Goal: Task Accomplishment & Management: Manage account settings

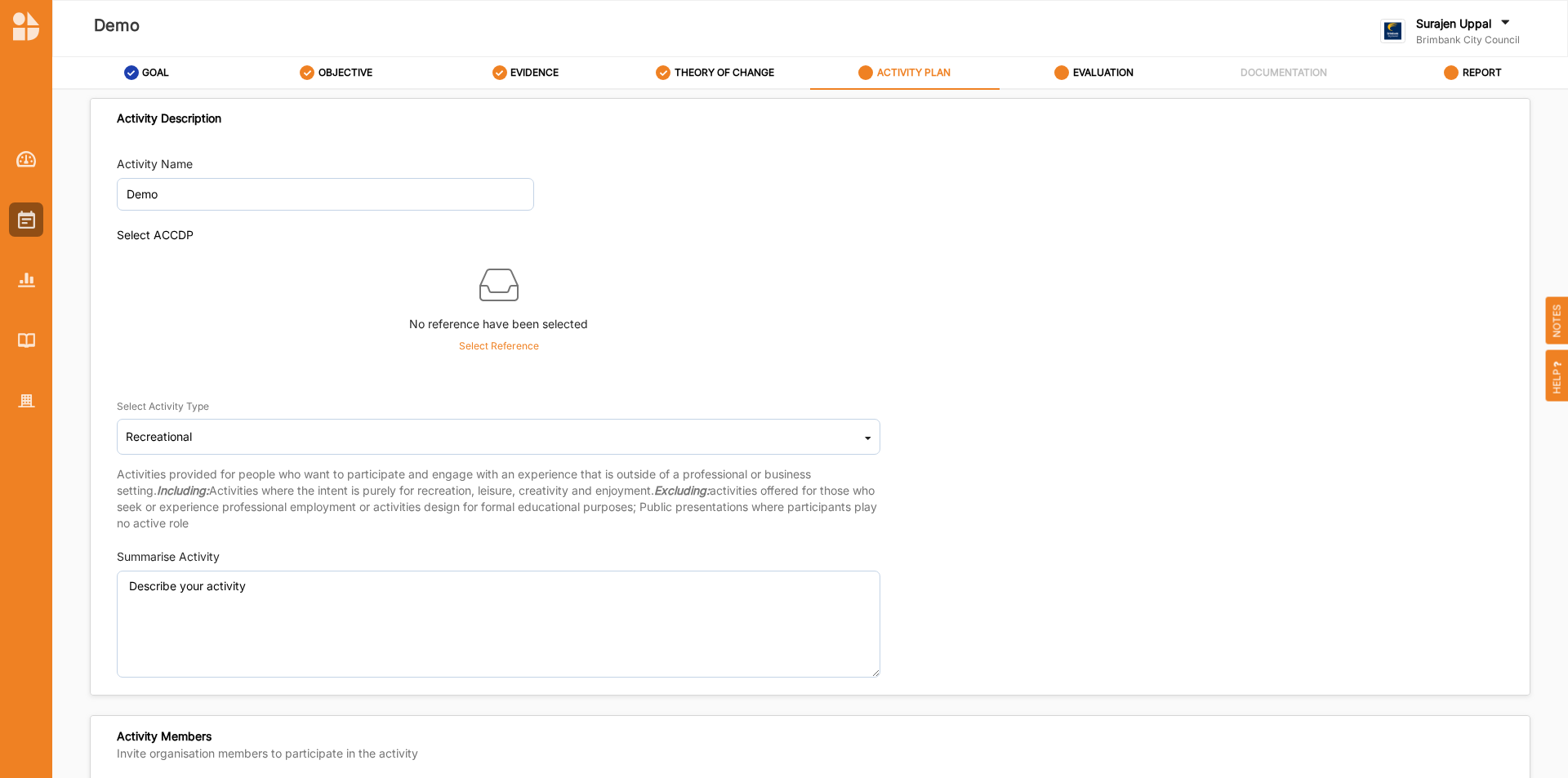
scroll to position [816, 0]
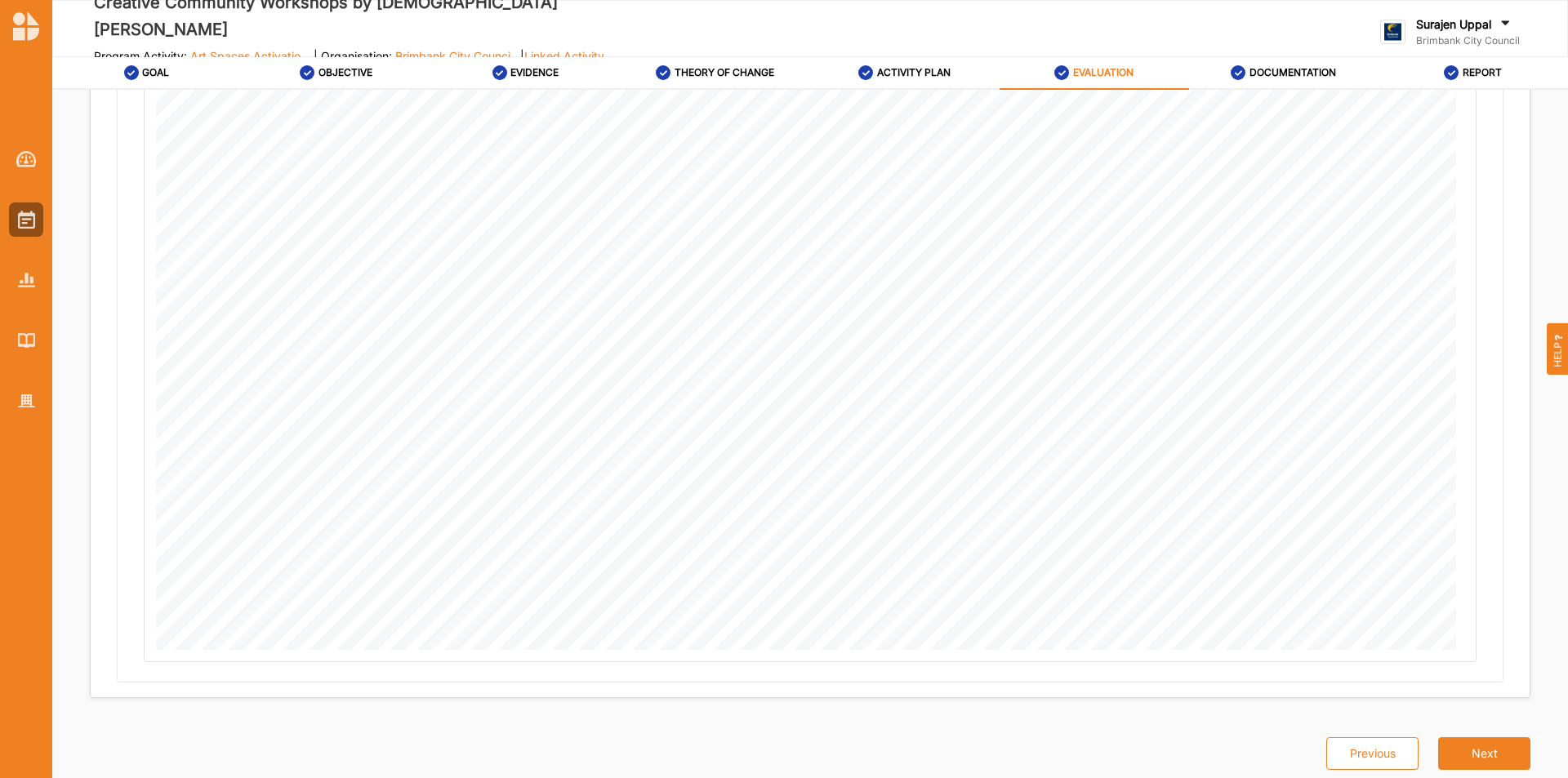
scroll to position [2317, 0]
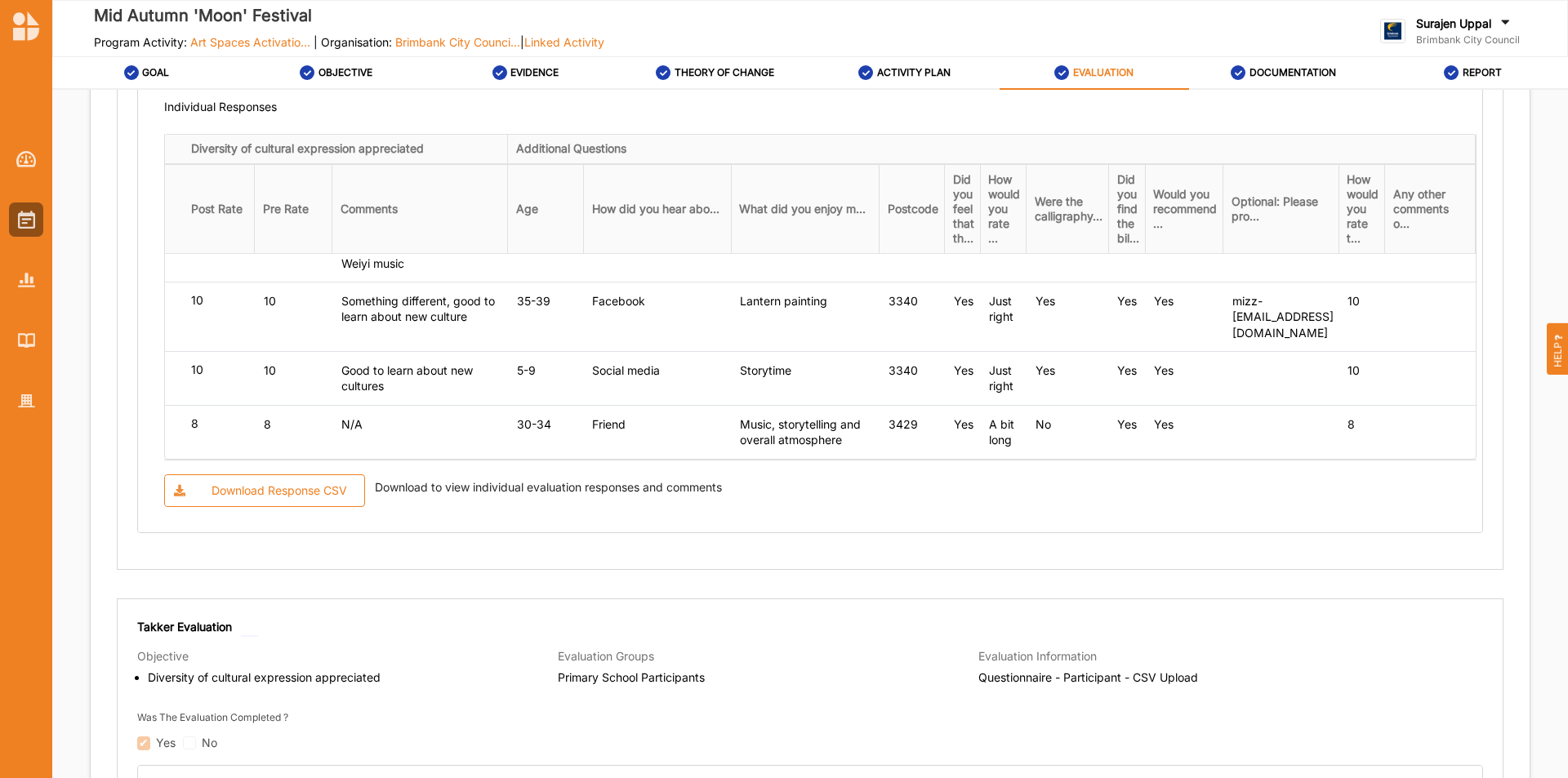
scroll to position [1878, 0]
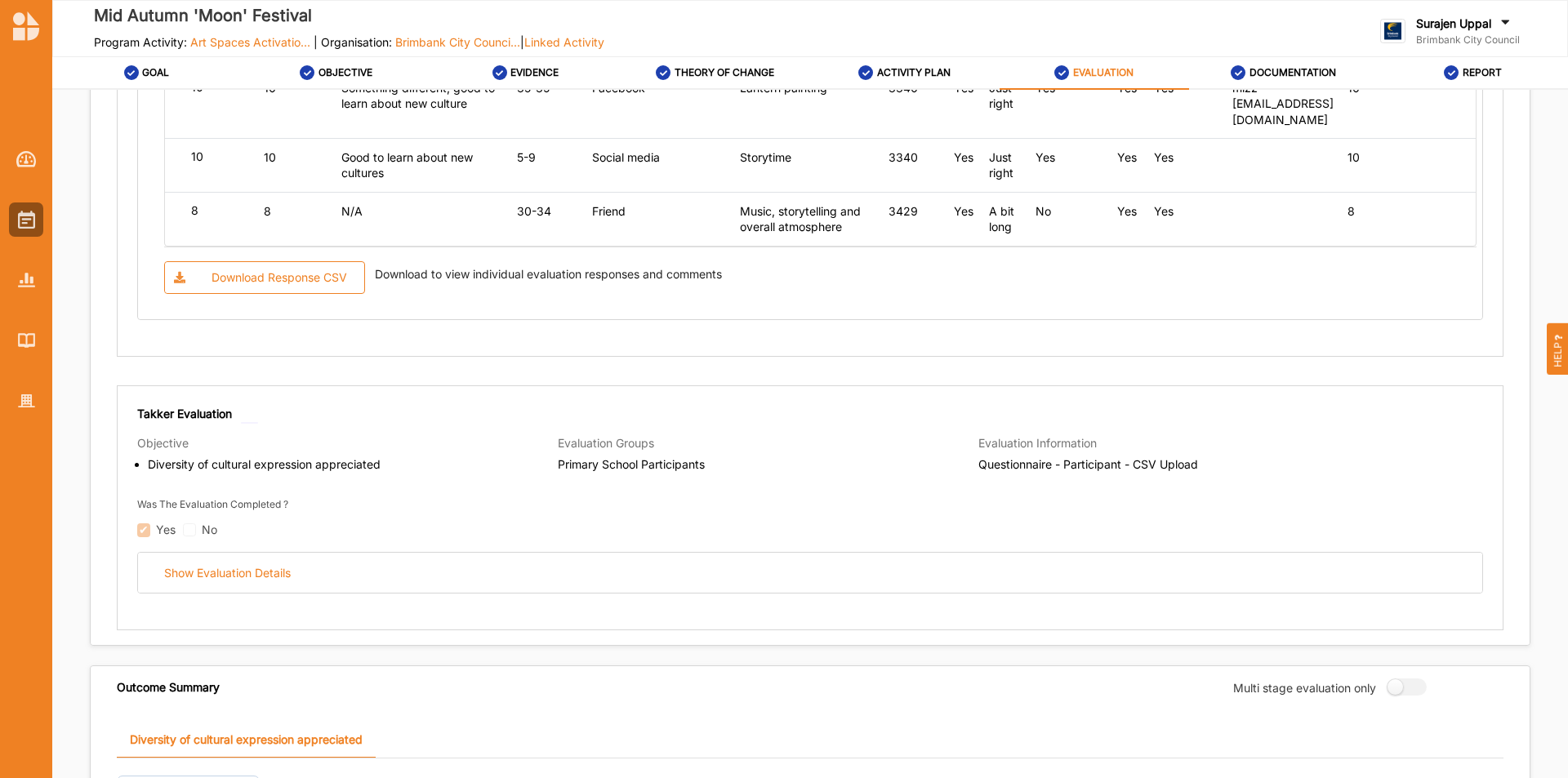
click at [455, 548] on div "Takker Evaluation Objective Diversity of cultural expression appreciated Evalua…" at bounding box center [810, 500] width 1345 height 188
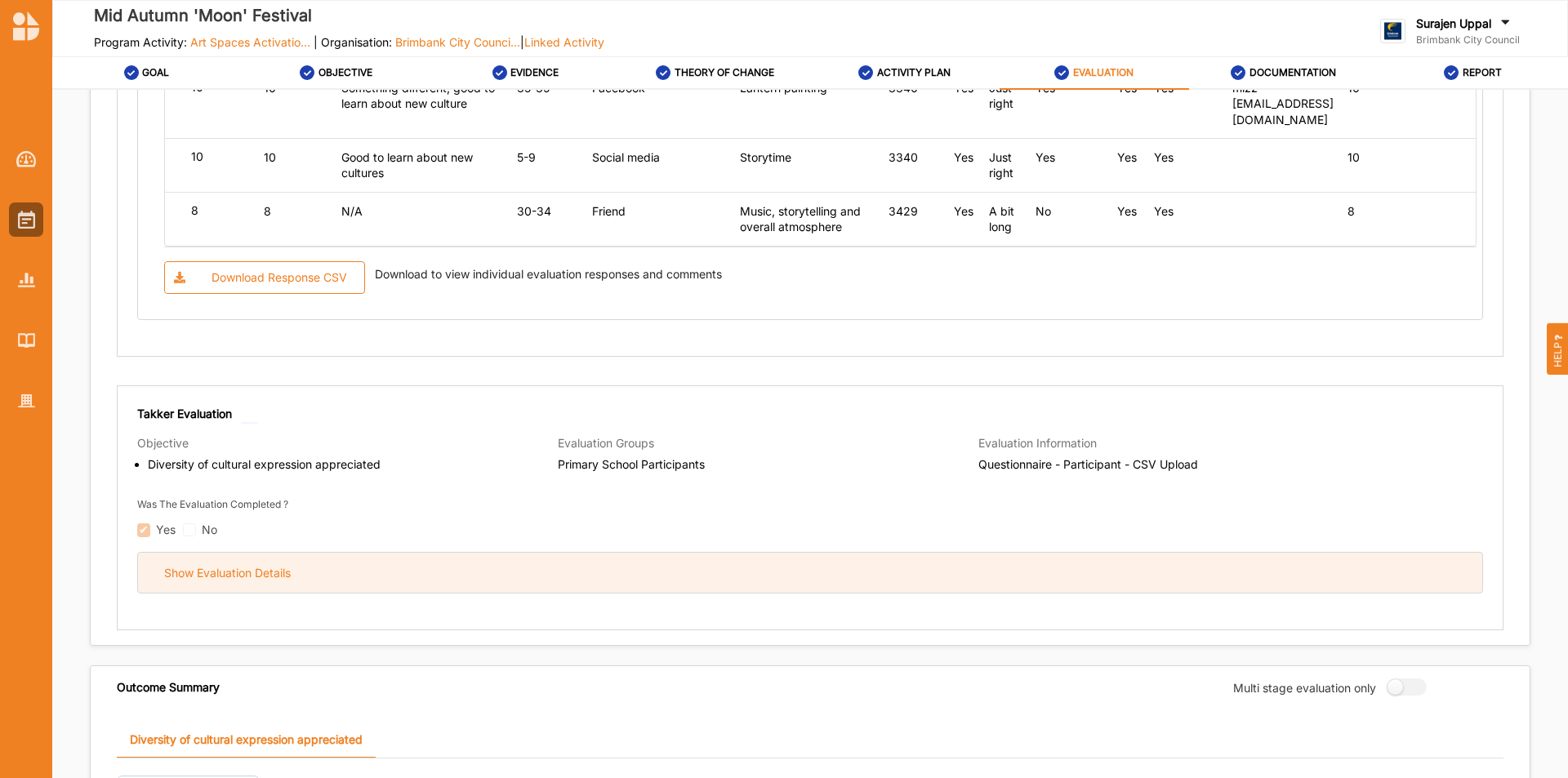
click at [435, 577] on div "Show Evaluation Details" at bounding box center [810, 573] width 1344 height 40
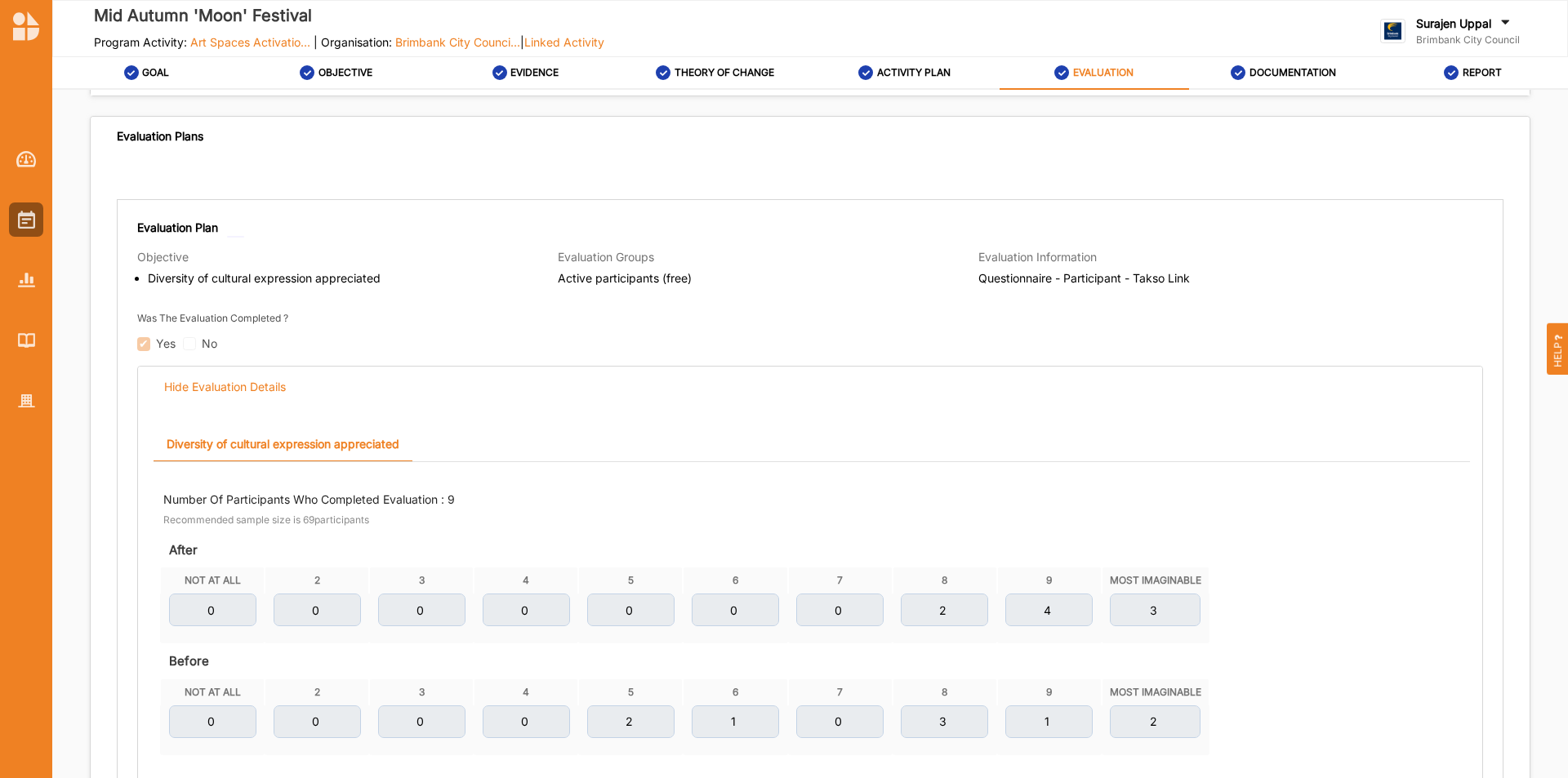
scroll to position [0, 0]
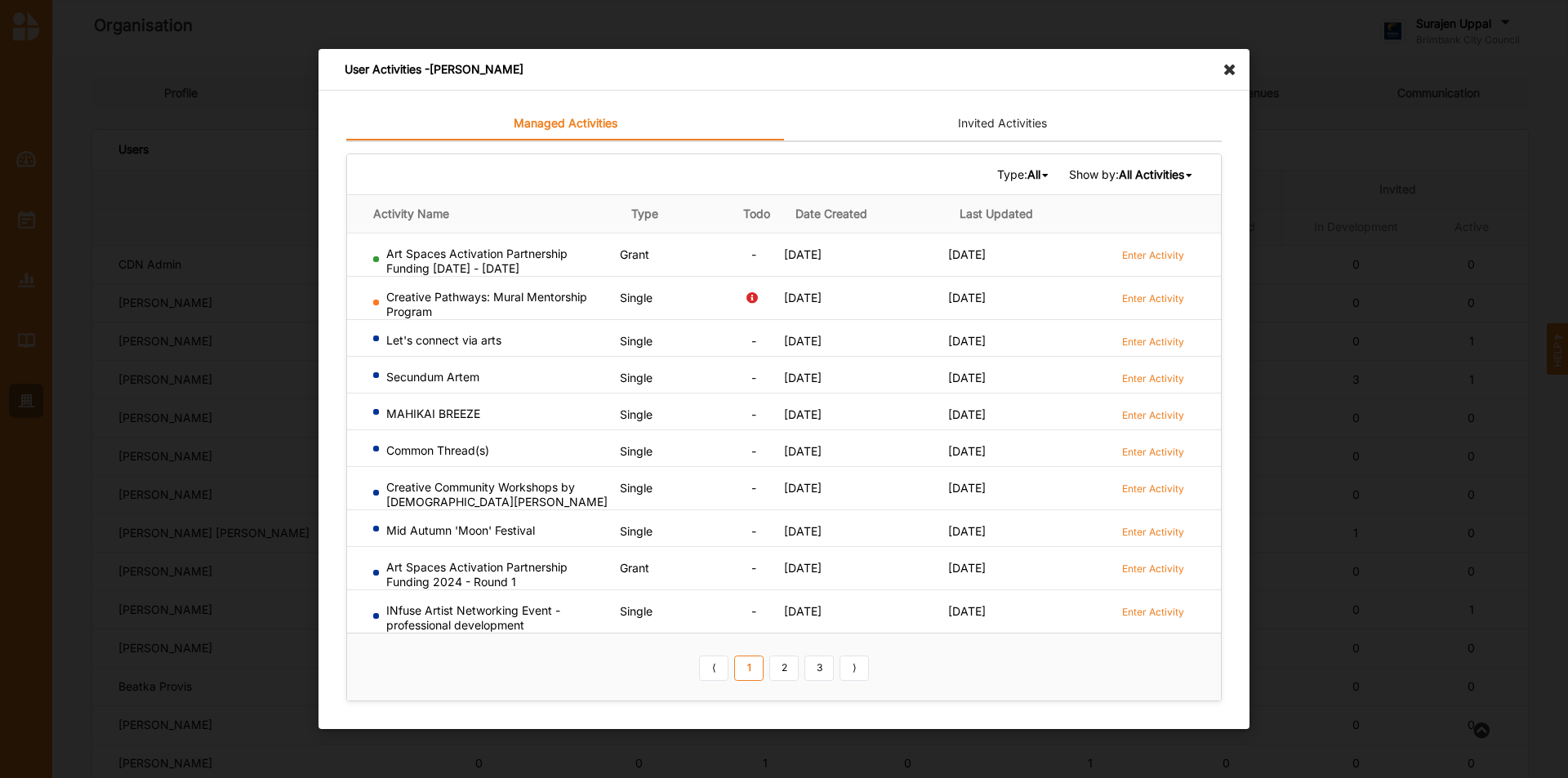
scroll to position [326, 0]
click at [1234, 75] on icon at bounding box center [1234, 62] width 26 height 26
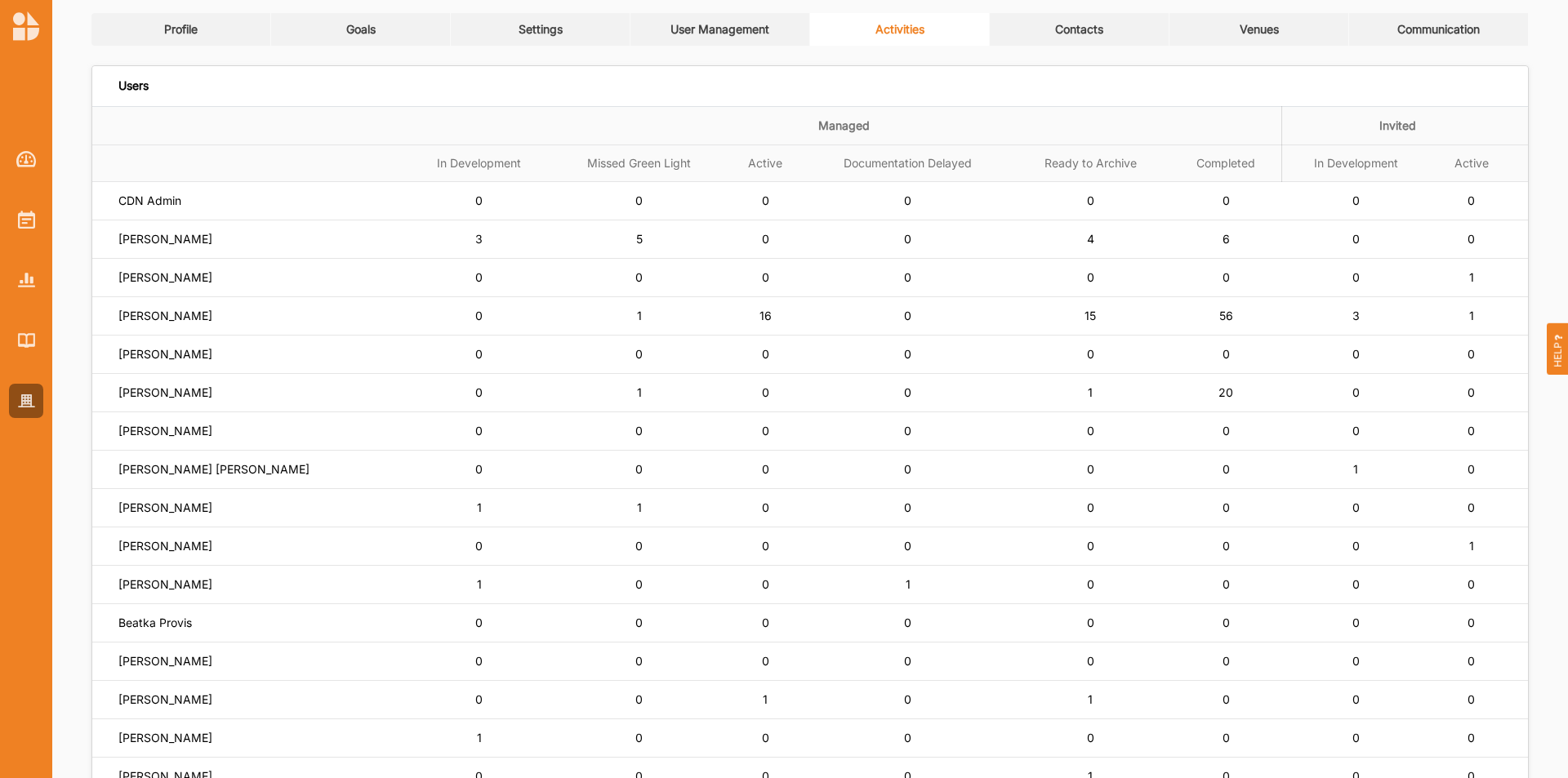
scroll to position [0, 0]
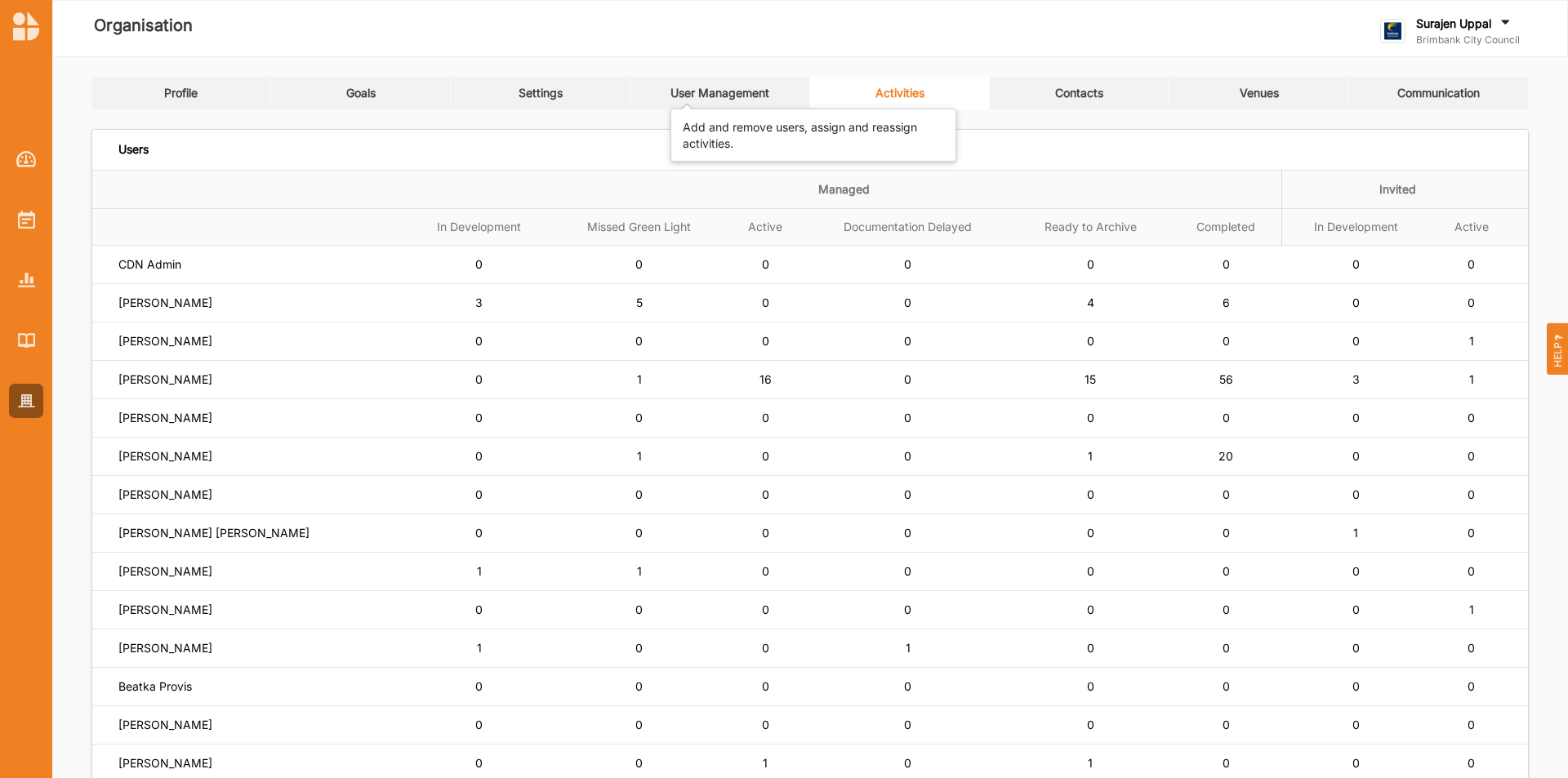
click at [744, 92] on div "User Management" at bounding box center [719, 93] width 99 height 15
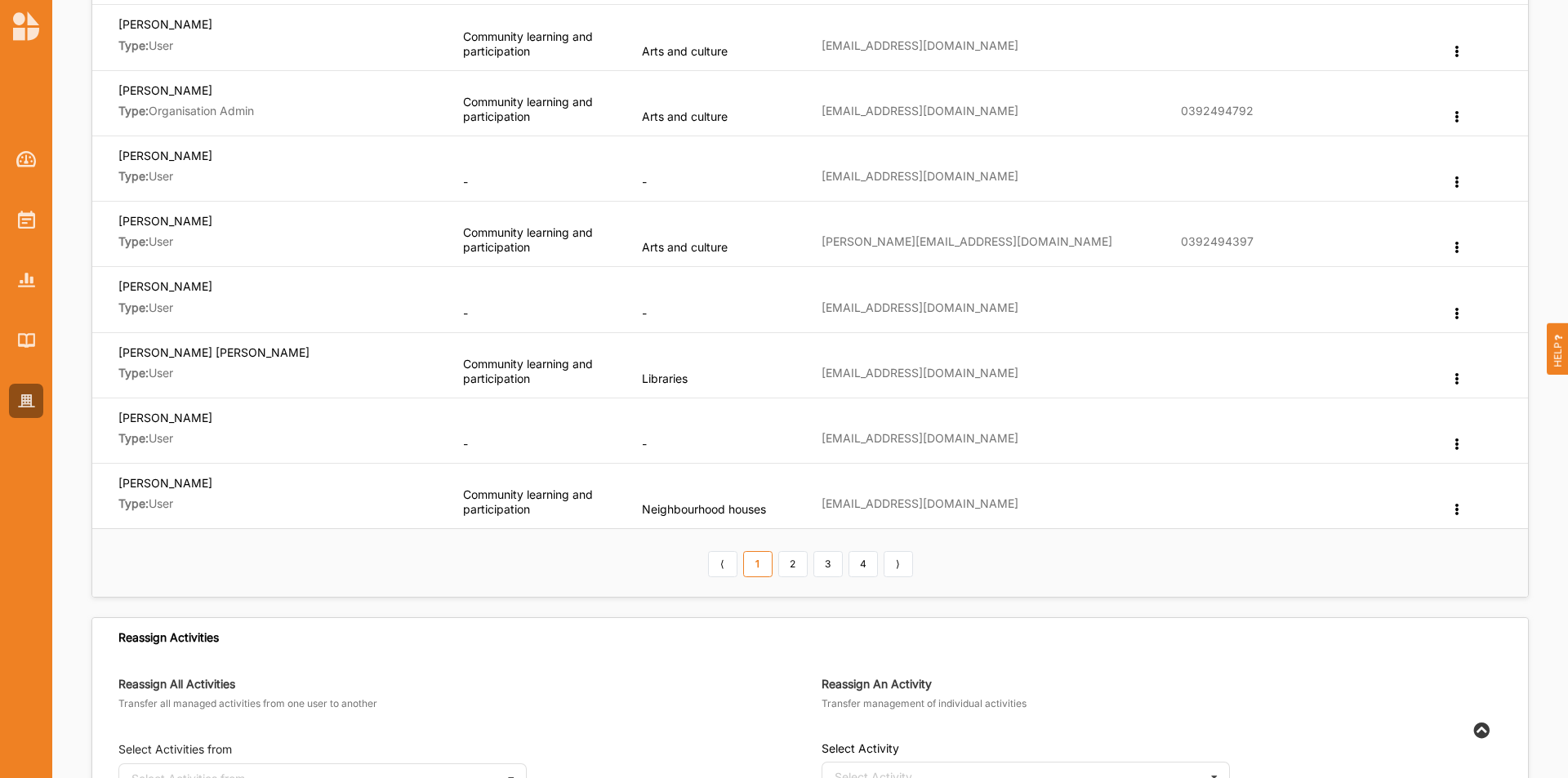
scroll to position [490, 0]
